Goal: Information Seeking & Learning: Learn about a topic

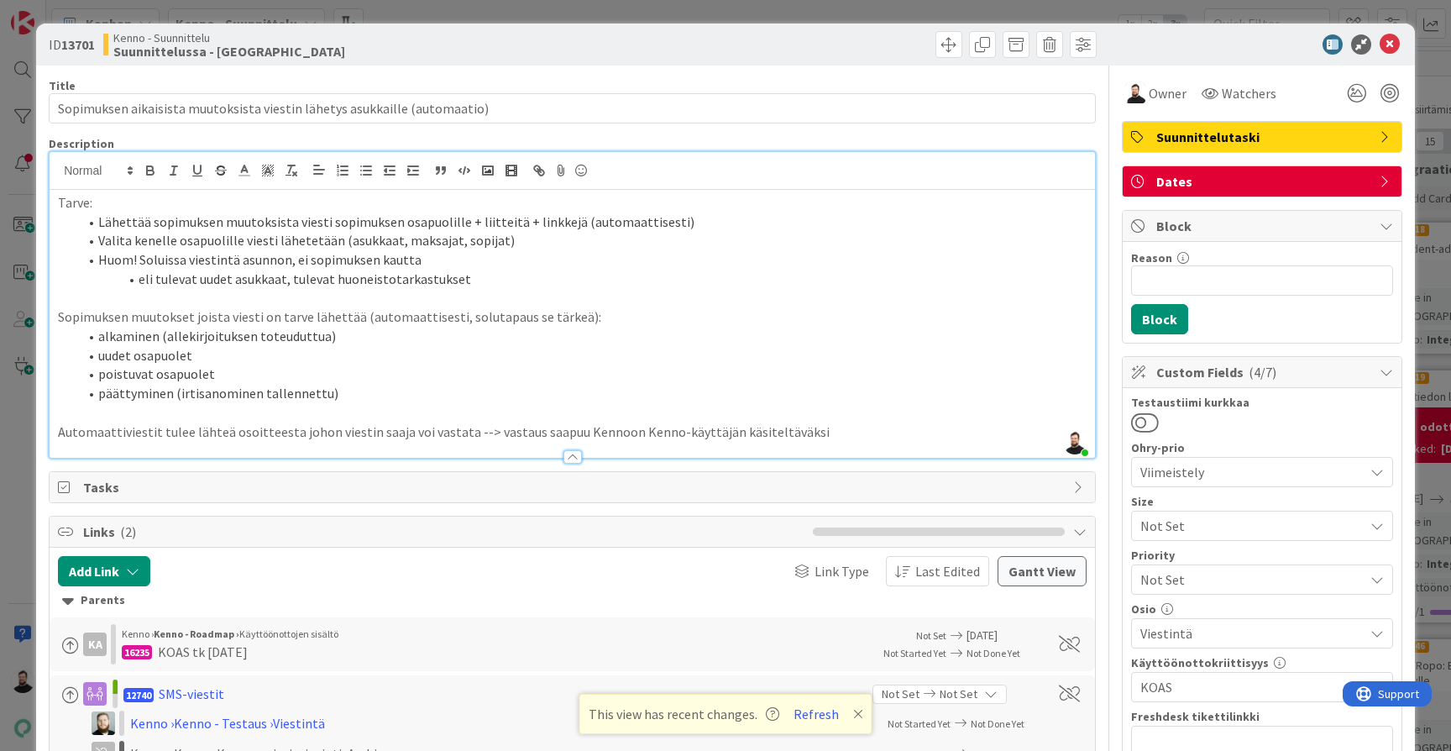
scroll to position [1795, 1]
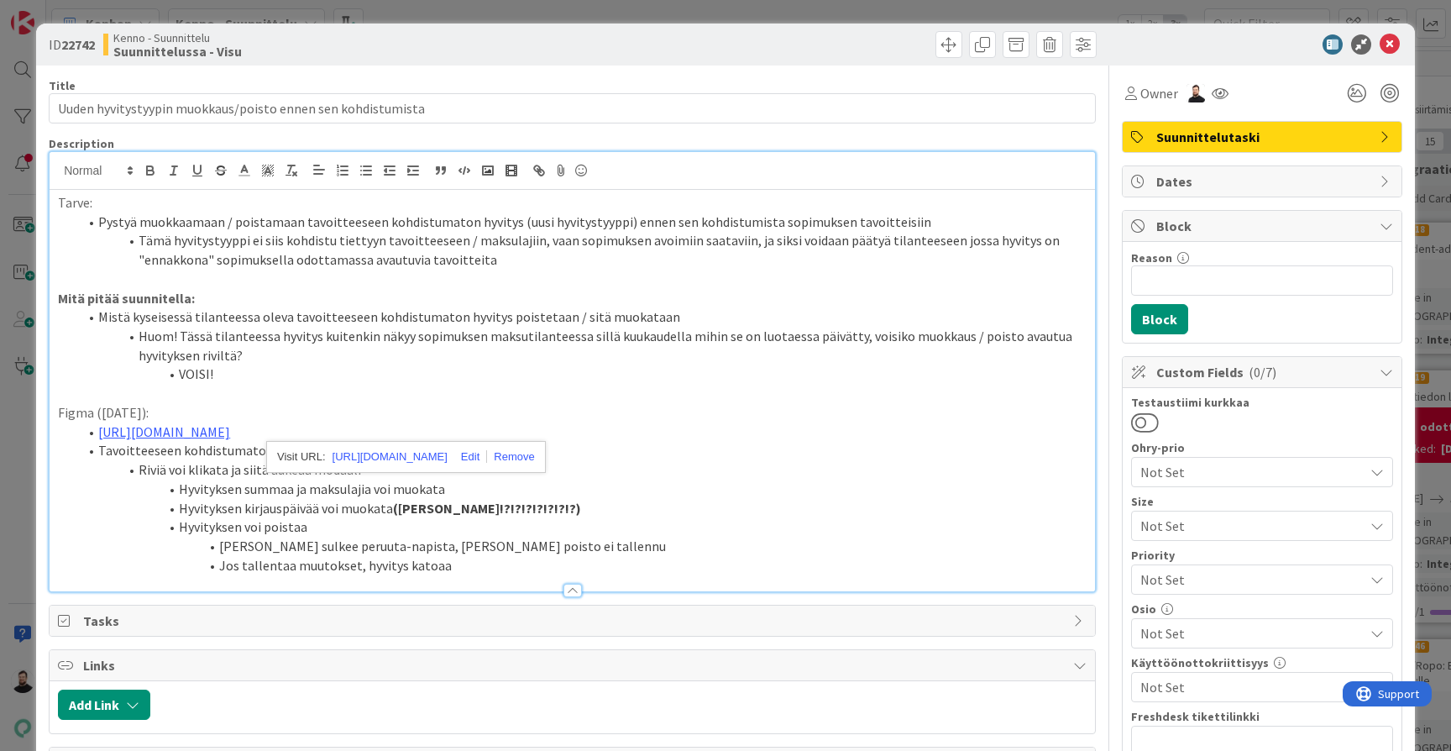
scroll to position [354, 2]
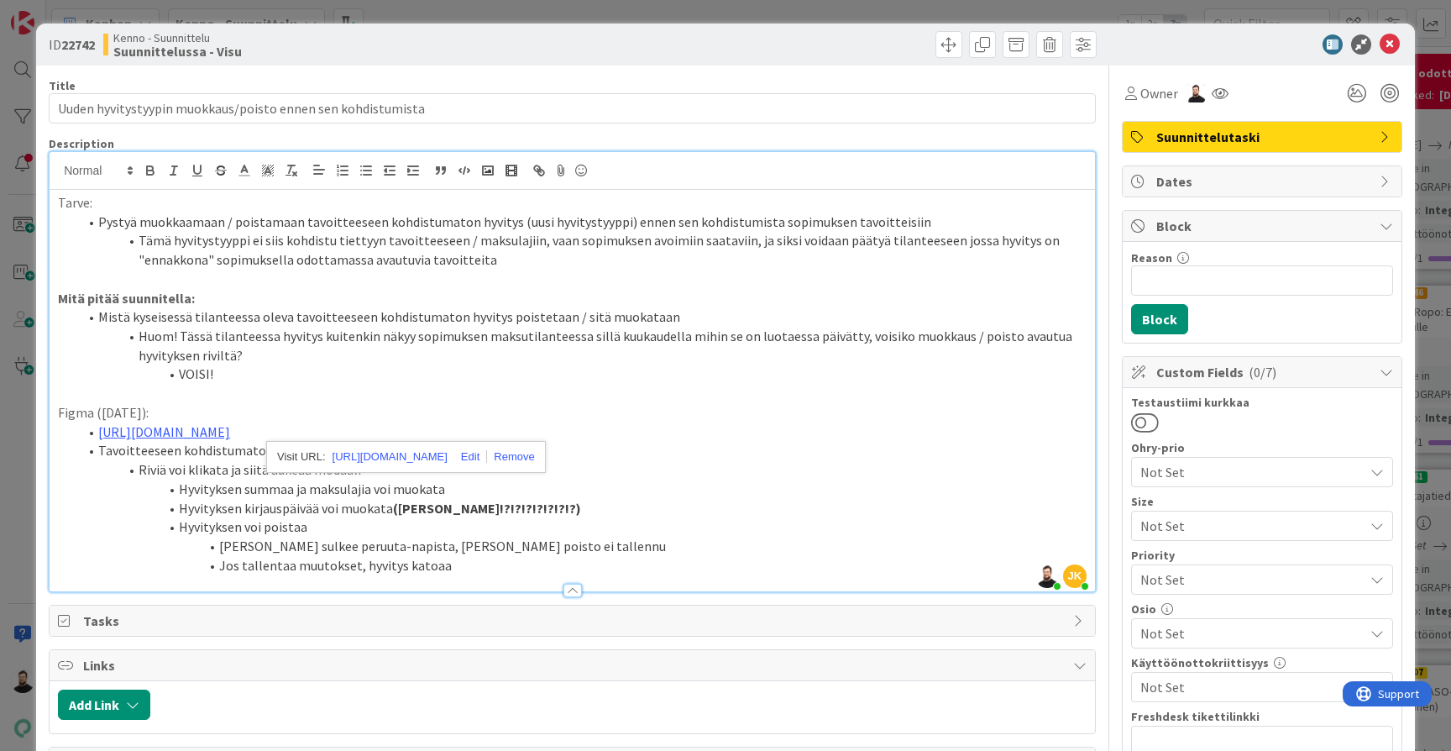
click at [610, 499] on li "Hyvityksen kirjauspäivää voi muokata (VOIKO!?!?!?!?!?!?!?)" at bounding box center [582, 508] width 1009 height 19
click at [207, 367] on li "VOISI!" at bounding box center [582, 374] width 1009 height 19
click at [197, 370] on li "VOISI!" at bounding box center [582, 374] width 1009 height 19
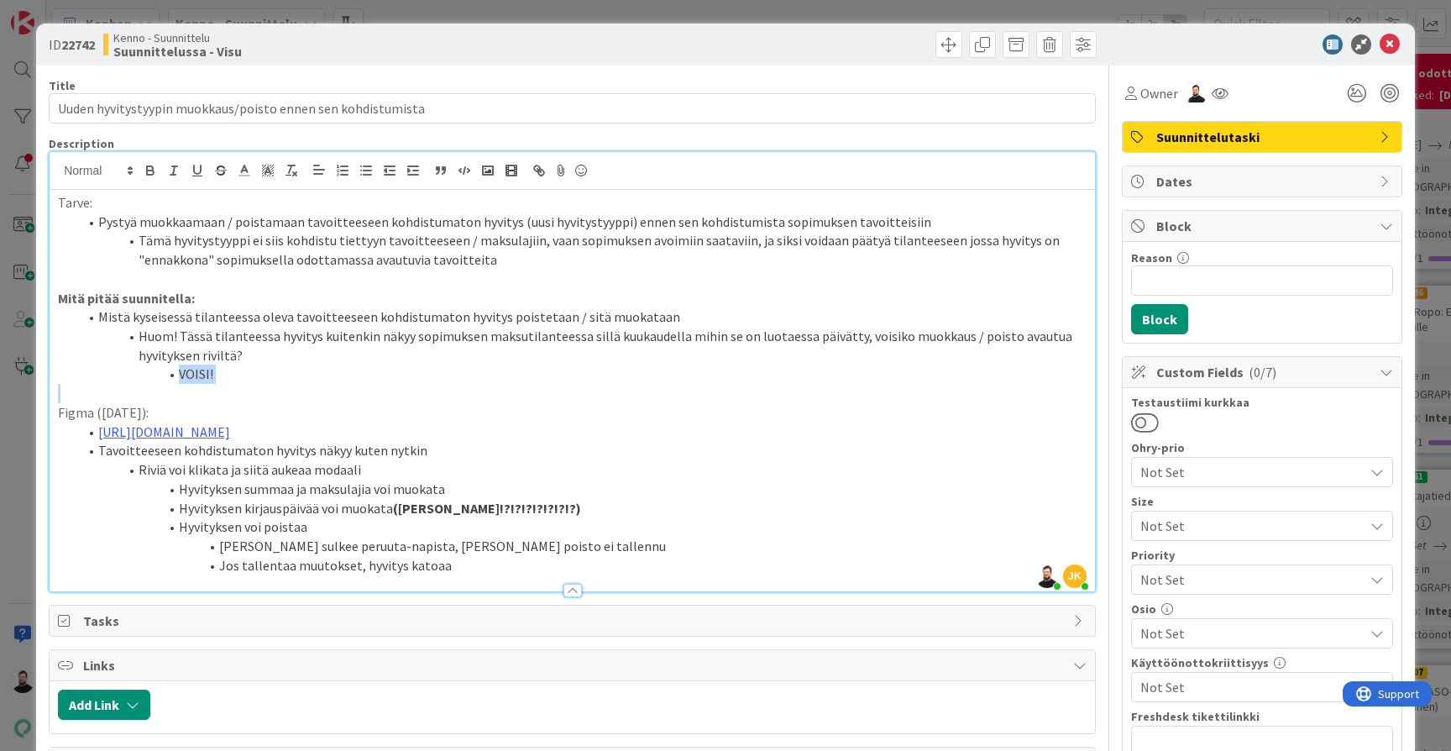
click at [197, 370] on li "VOISI!" at bounding box center [582, 374] width 1009 height 19
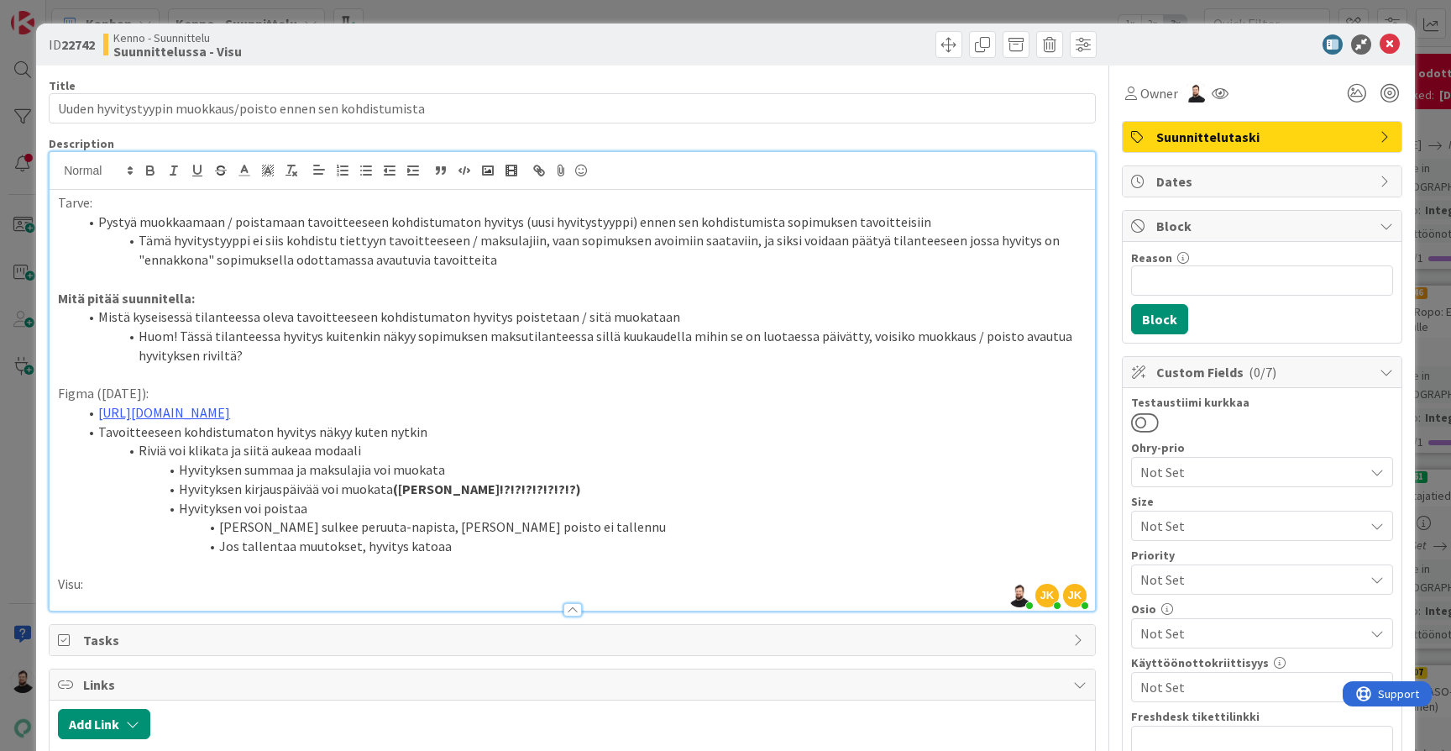
click at [675, 5] on div "ID 22742 Kenno - Suunnittelu Suunnittelussa - Visu Title 59 / 128 Uuden hyvitys…" at bounding box center [725, 375] width 1451 height 751
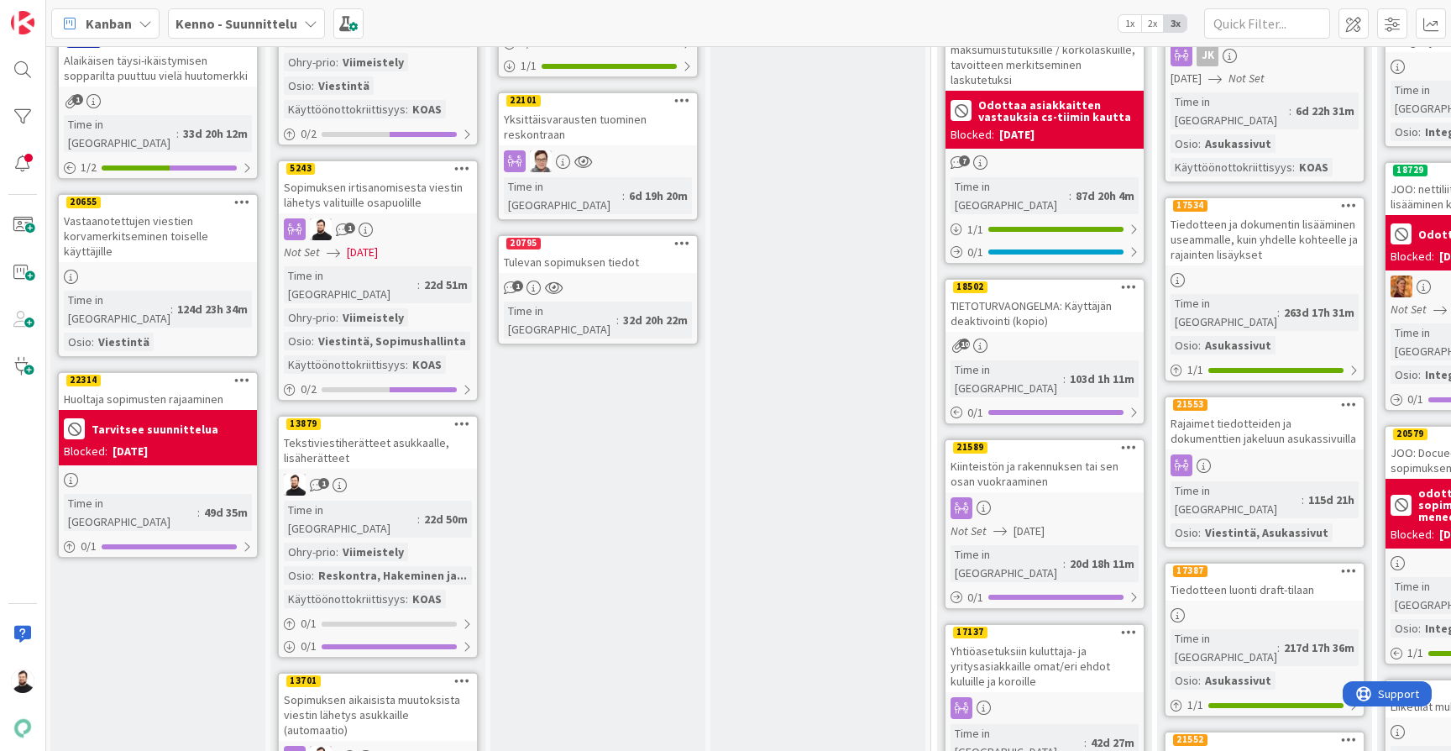
scroll to position [1481, 2]
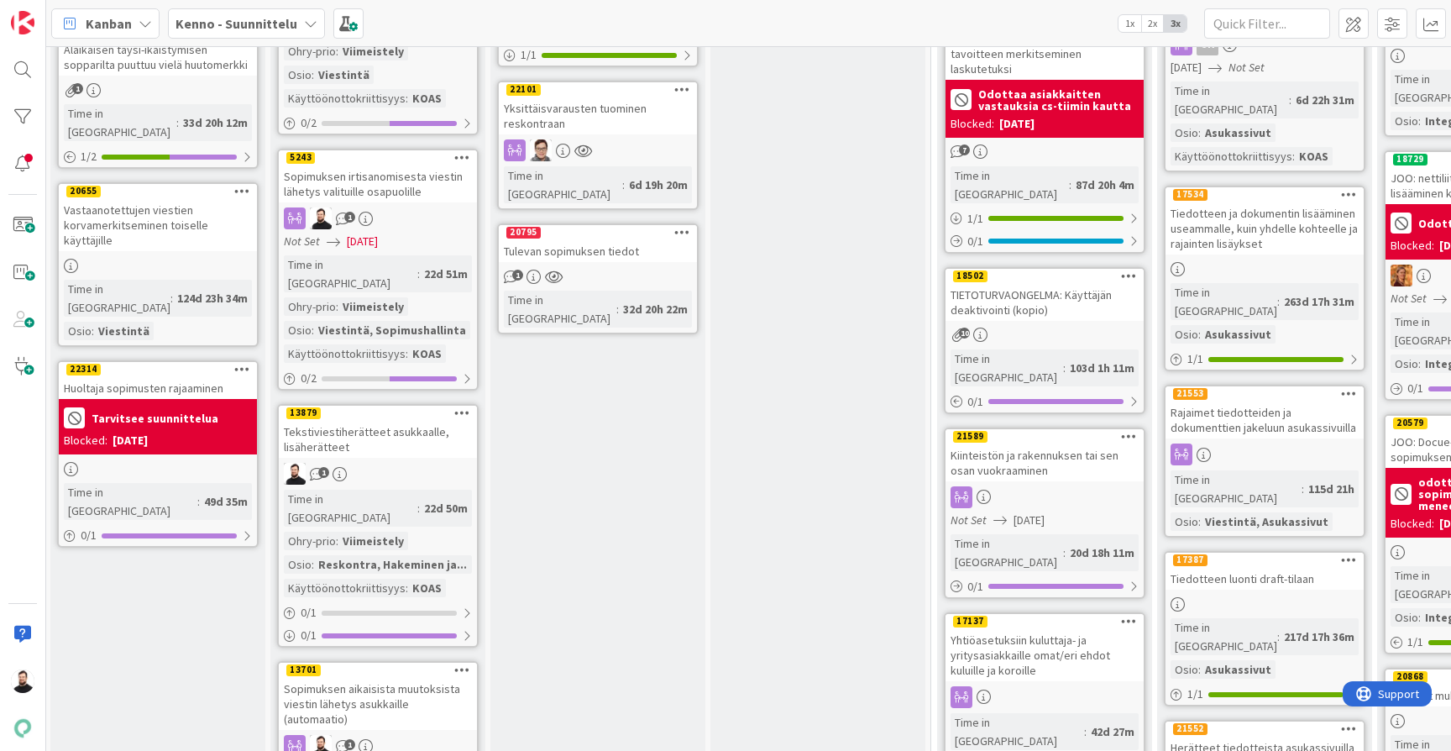
click at [431, 421] on div "Tekstiviestiherätteet asukkaalle, lisäherätteet" at bounding box center [378, 439] width 198 height 37
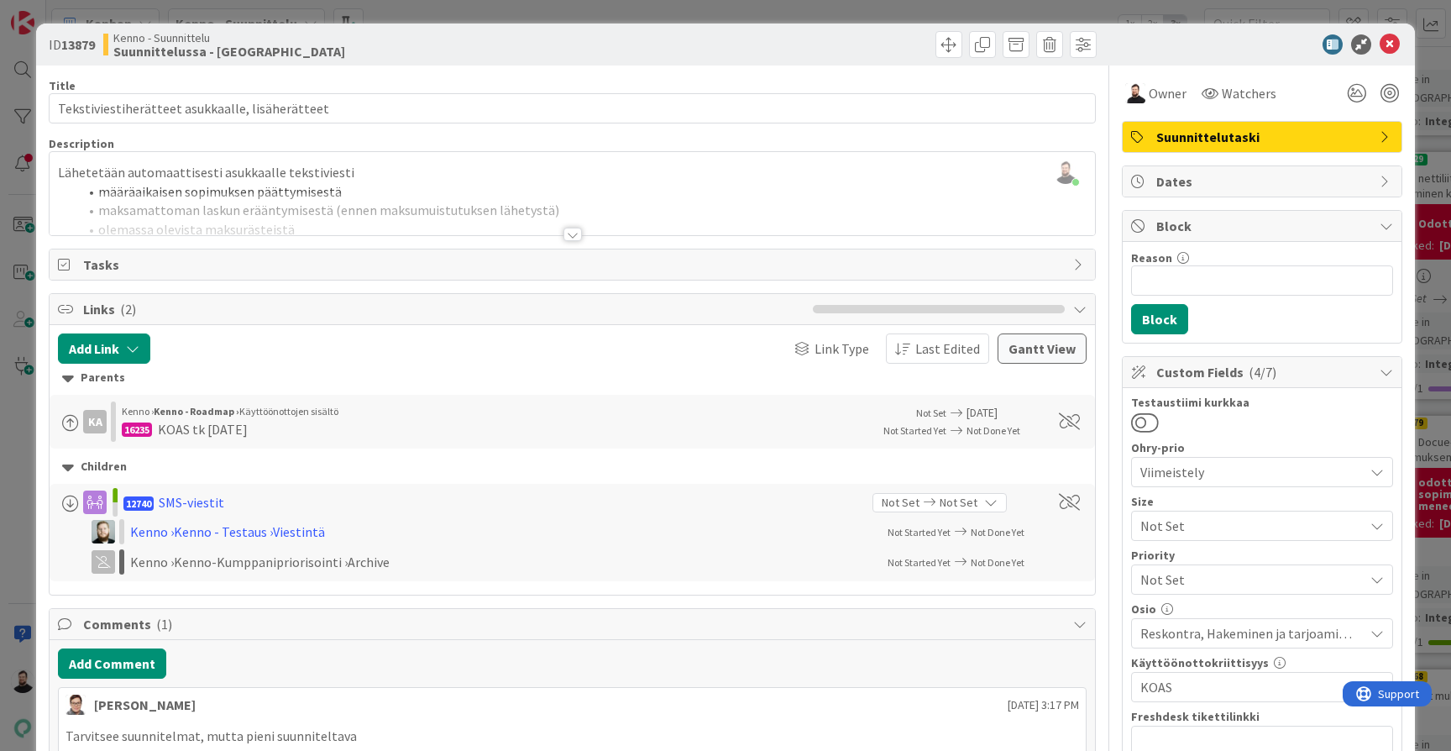
click at [576, 219] on div at bounding box center [573, 213] width 1046 height 43
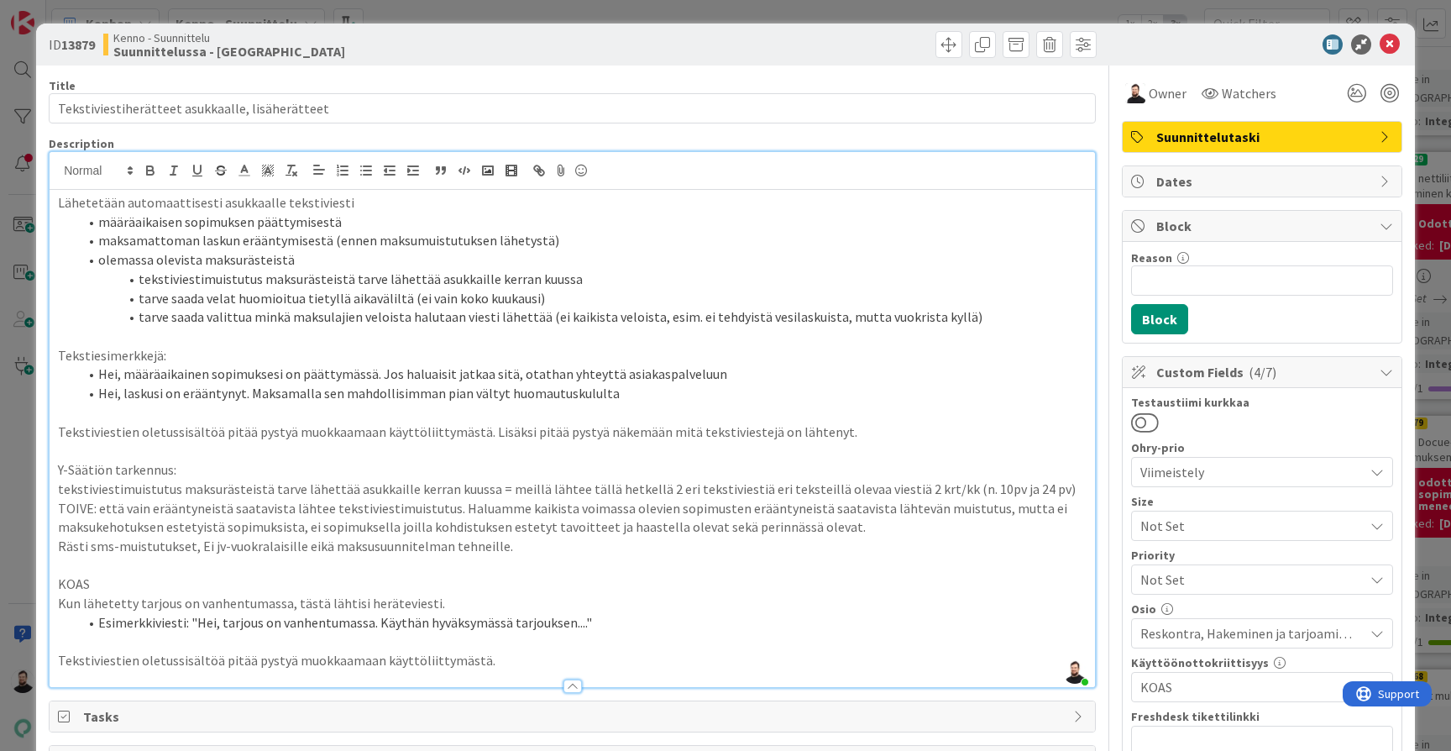
click at [789, 499] on p "TOIVE: että vain erääntyneistä saatavista lähtee tekstiviestimuistutus. Haluamm…" at bounding box center [572, 518] width 1029 height 38
click at [859, 522] on p "TOIVE: että vain erääntyneistä saatavista lähtee tekstiviestimuistutus. Haluamm…" at bounding box center [572, 518] width 1029 height 38
click at [95, 499] on p "TOIVE: että vain erääntyneistä saatavista lähtee tekstiviestimuistutus. Haluamm…" at bounding box center [572, 518] width 1029 height 38
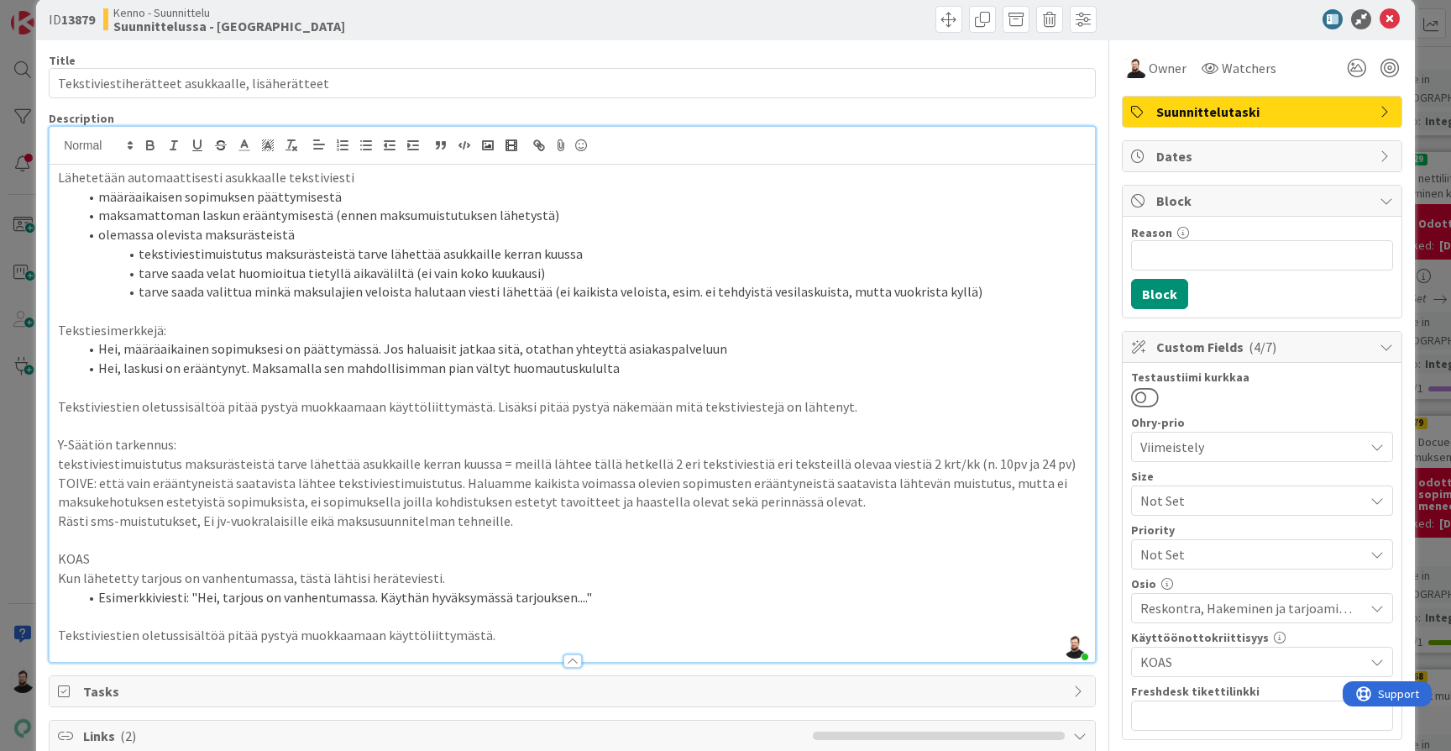
scroll to position [30, 0]
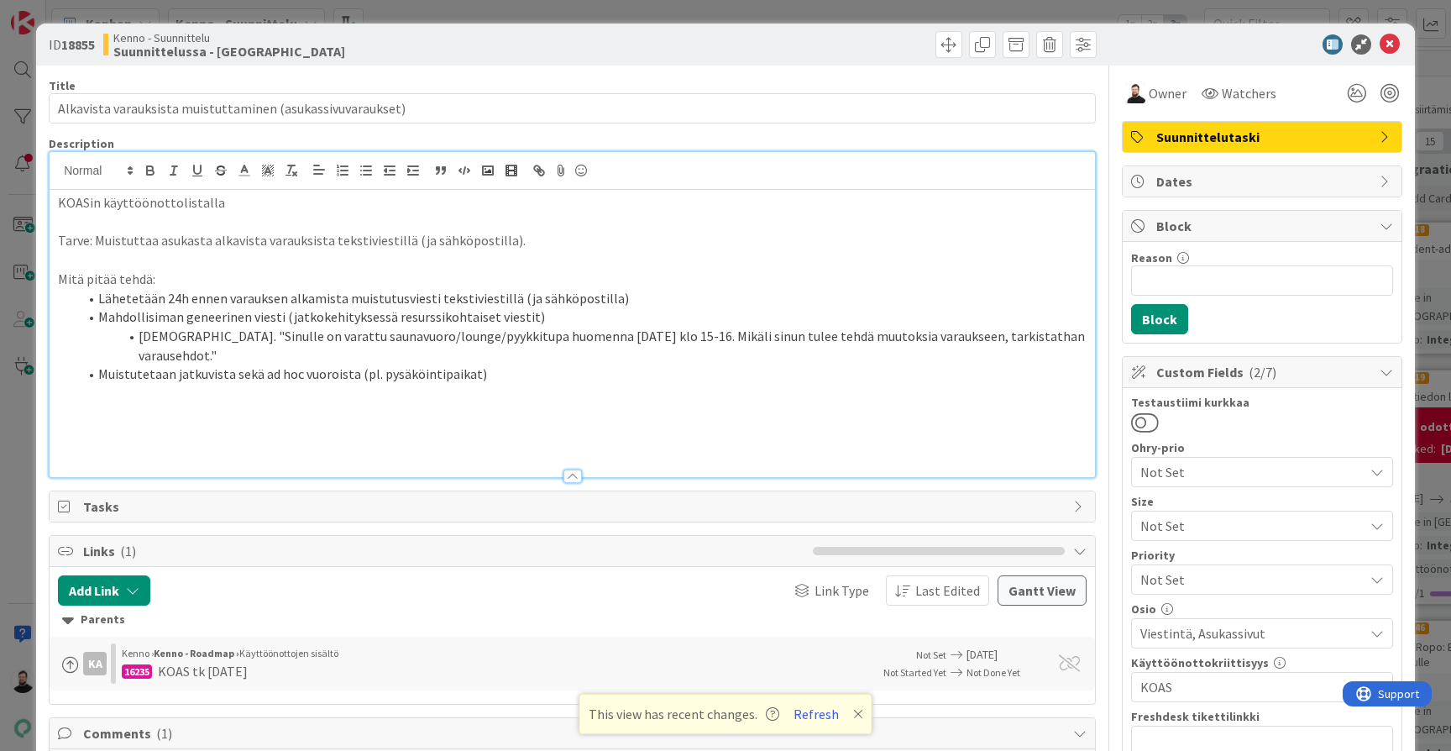
click at [772, 290] on li "Lähetetään 24h ennen varauksen alkamista muistutusviesti tekstiviestillä (ja sä…" at bounding box center [582, 298] width 1009 height 19
